Goal: Information Seeking & Learning: Learn about a topic

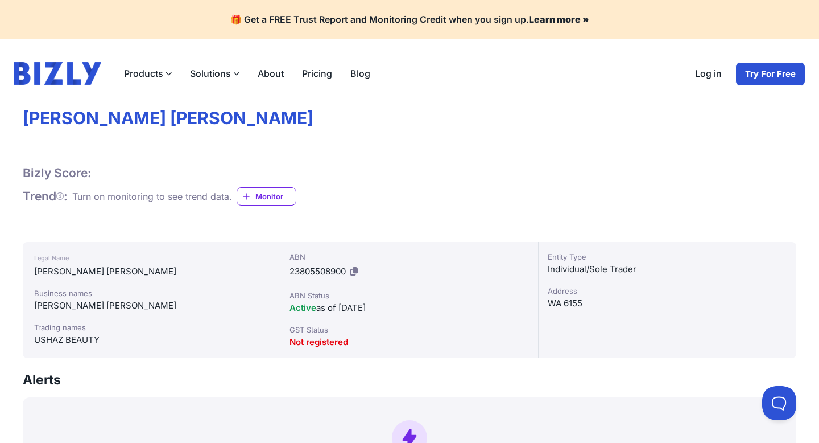
click at [144, 71] on label "Products" at bounding box center [148, 73] width 66 height 23
click at [0, 0] on input "Products" at bounding box center [0, 0] width 0 height 0
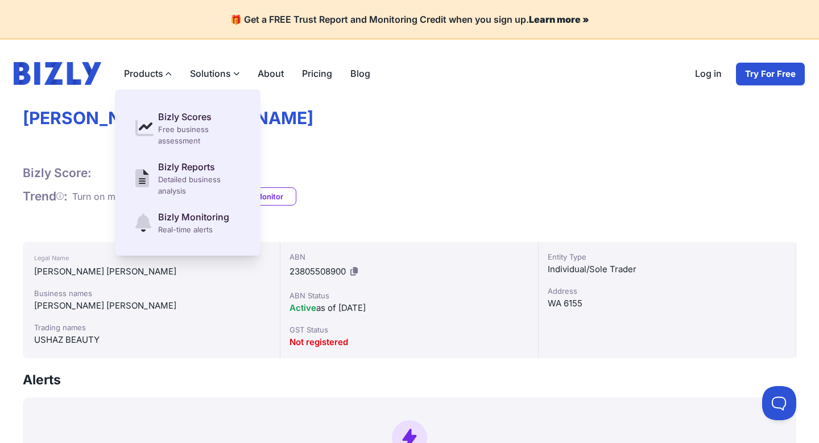
click at [203, 69] on label "Solutions" at bounding box center [215, 73] width 68 height 23
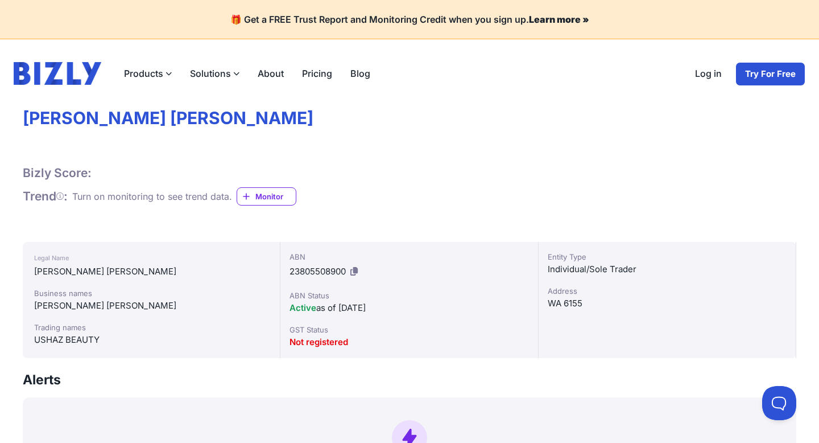
click at [0, 0] on input "Solutions" at bounding box center [0, 0] width 0 height 0
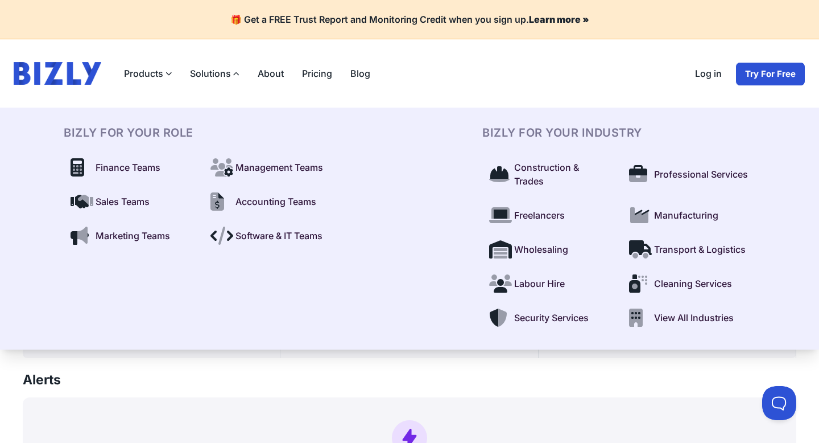
click at [269, 71] on link "About" at bounding box center [271, 73] width 44 height 23
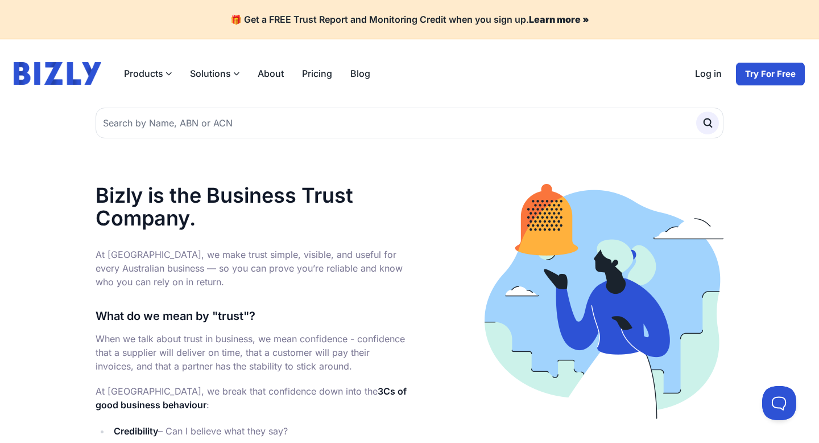
click at [305, 71] on link "Pricing" at bounding box center [317, 73] width 48 height 23
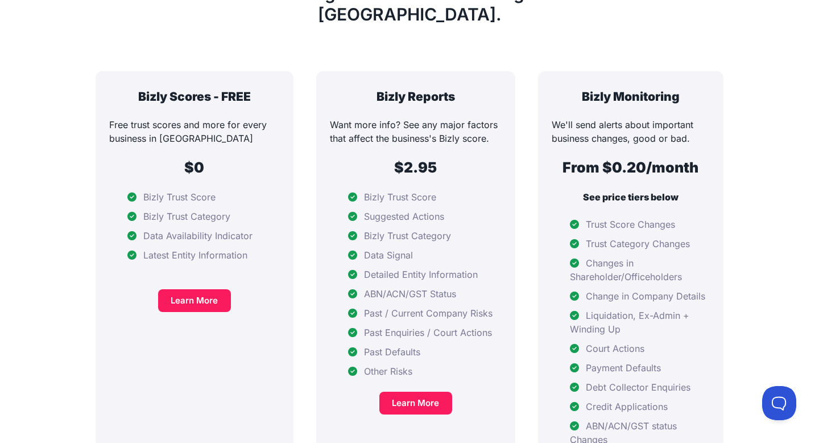
scroll to position [245, 0]
